Goal: Navigation & Orientation: Find specific page/section

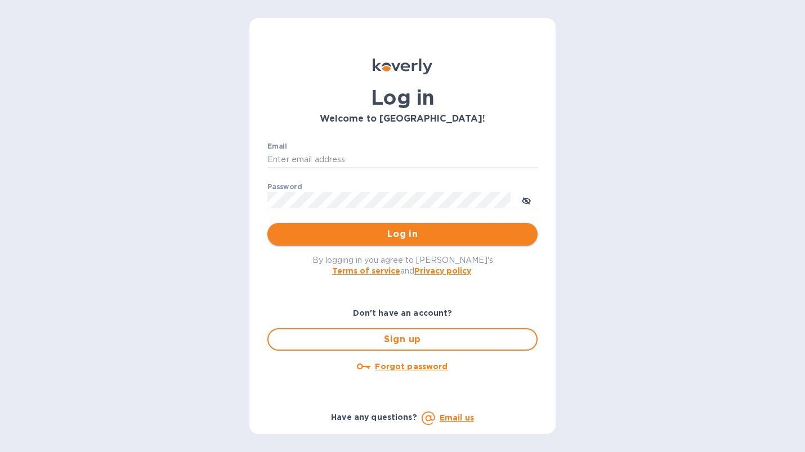
type input "[PERSON_NAME][EMAIL_ADDRESS][DOMAIN_NAME]"
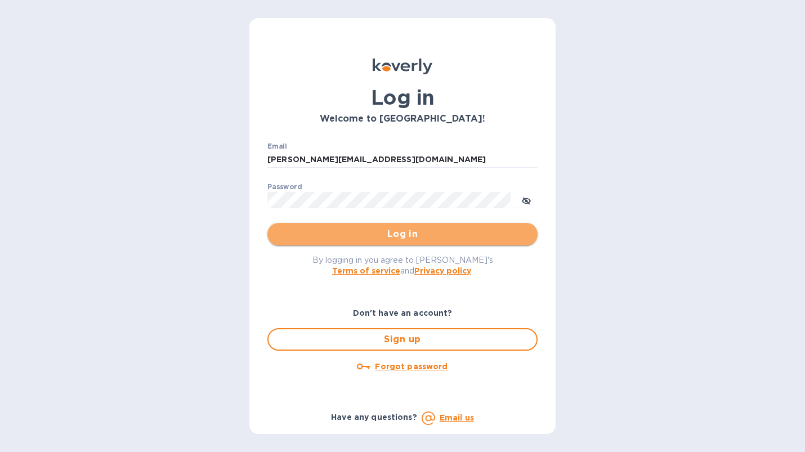
click at [364, 232] on span "Log in" at bounding box center [402, 234] width 252 height 14
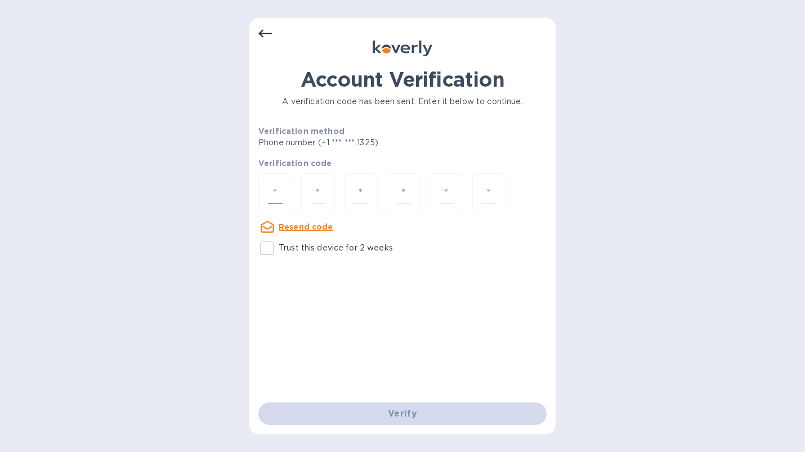
click at [265, 194] on div at bounding box center [275, 193] width 34 height 40
type input "2"
type input "0"
type input "2"
type input "1"
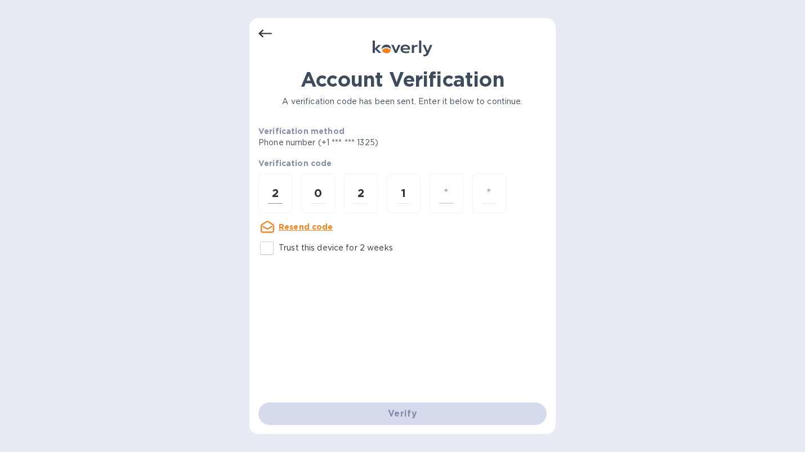
type input "8"
type input "7"
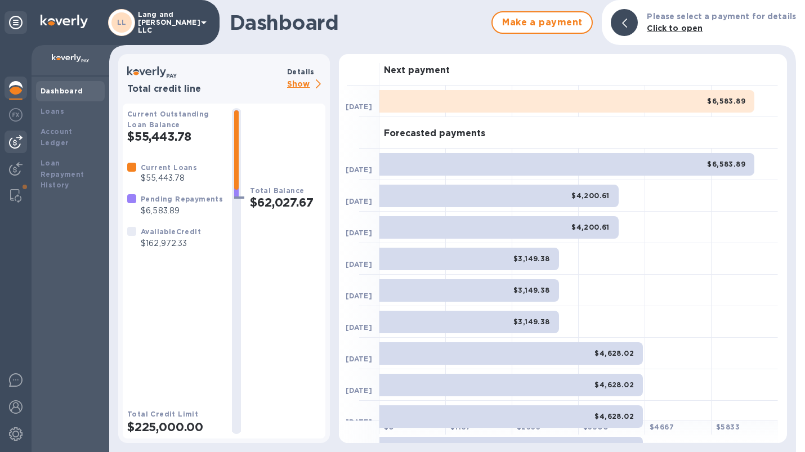
click at [7, 144] on div at bounding box center [16, 142] width 23 height 23
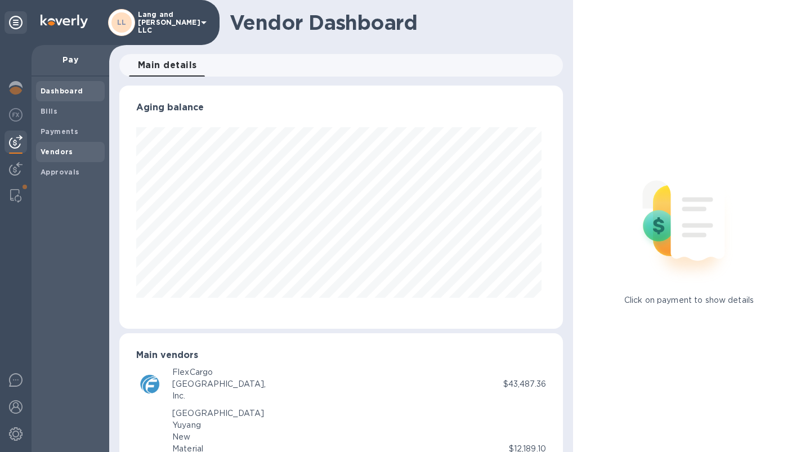
scroll to position [243, 439]
click at [61, 154] on b "Vendors" at bounding box center [57, 152] width 33 height 8
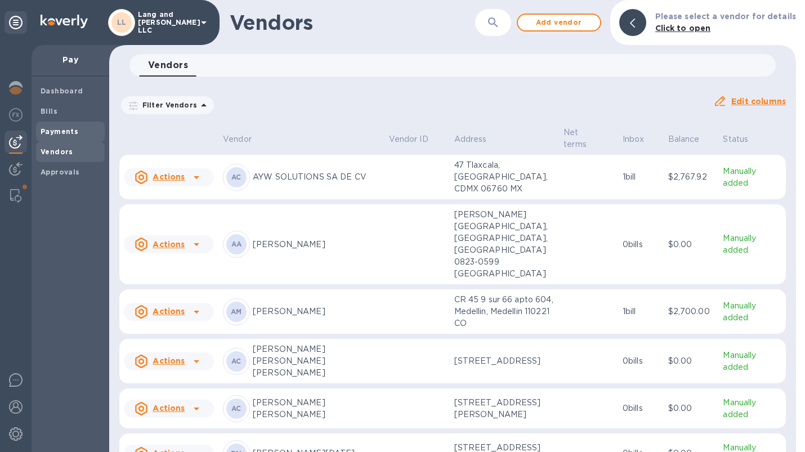
click at [51, 133] on b "Payments" at bounding box center [60, 131] width 38 height 8
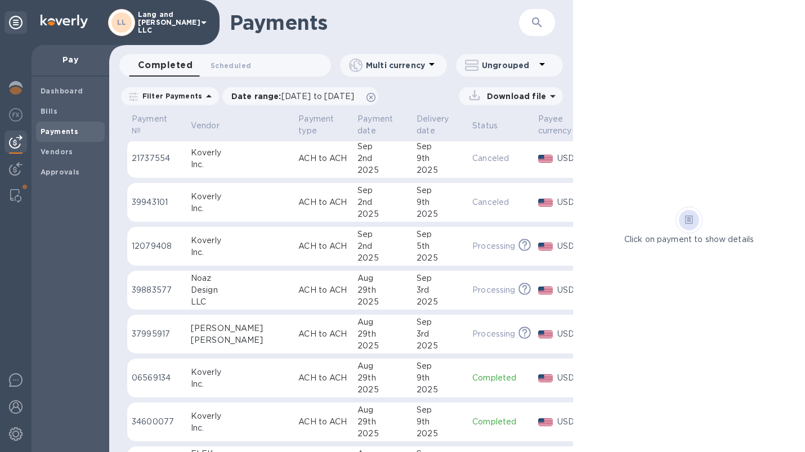
scroll to position [2, 0]
click at [79, 113] on span "Bills" at bounding box center [71, 111] width 60 height 11
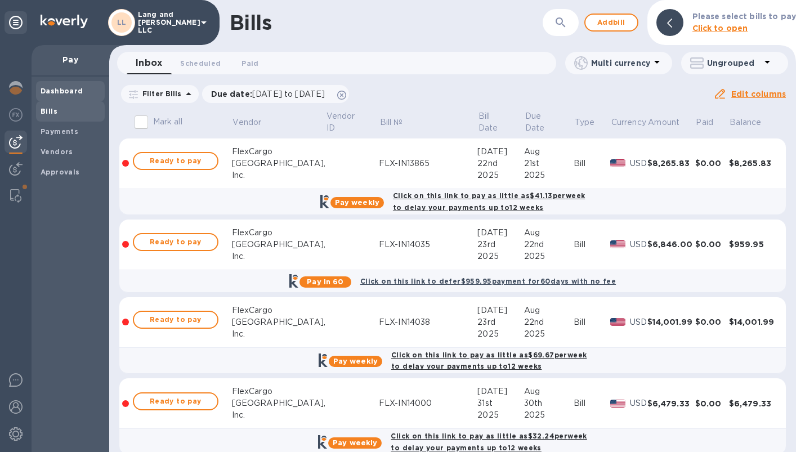
click at [77, 89] on b "Dashboard" at bounding box center [62, 91] width 43 height 8
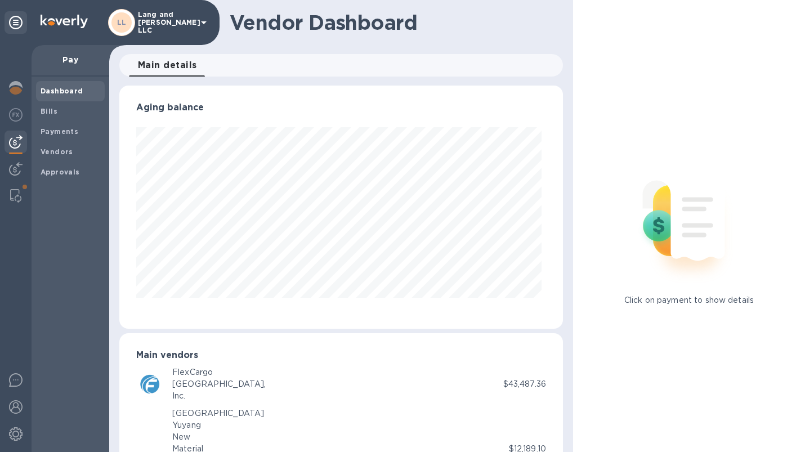
scroll to position [243, 439]
click at [64, 132] on b "Payments" at bounding box center [60, 131] width 38 height 8
